Goal: Task Accomplishment & Management: Use online tool/utility

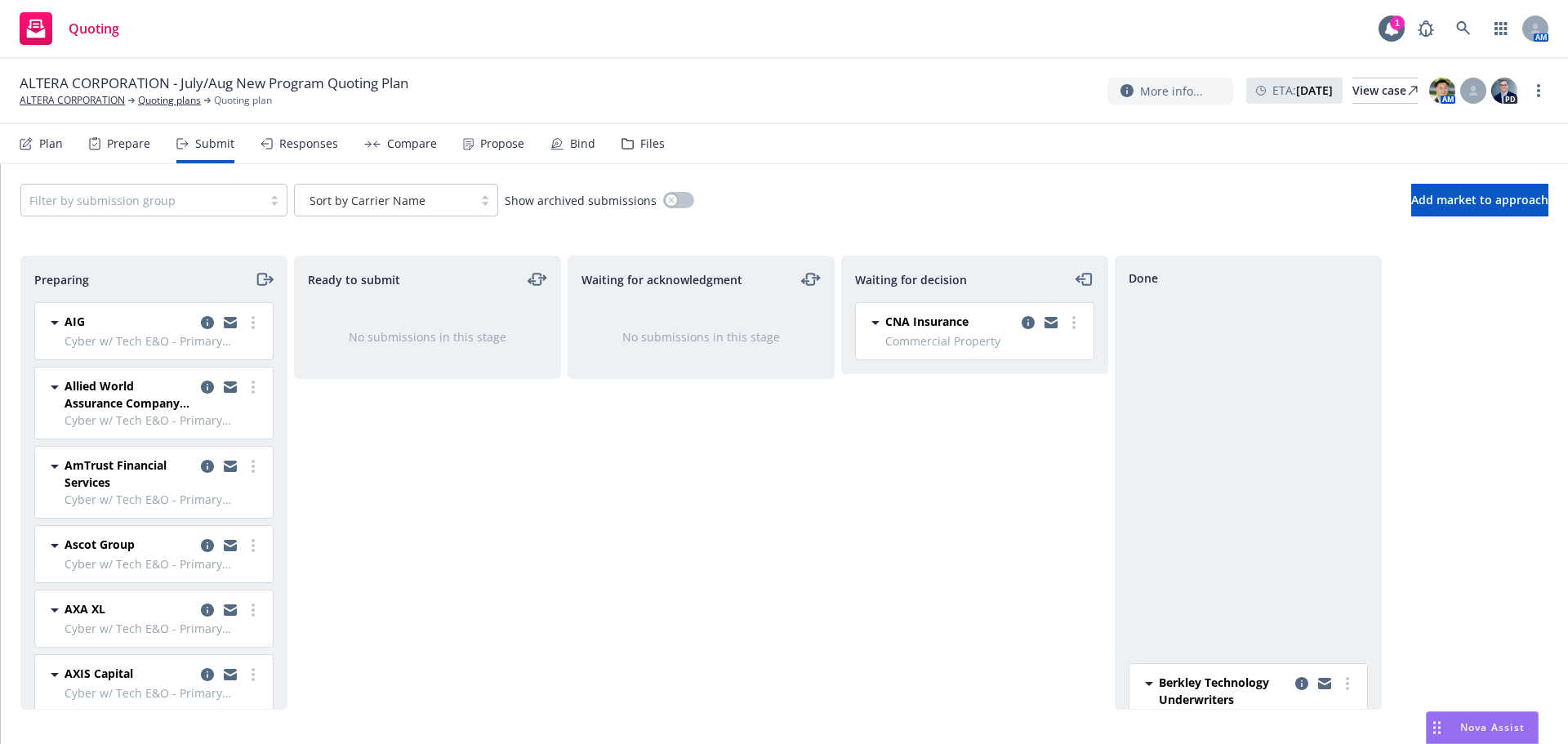
scroll to position [490, 0]
